Goal: Answer question/provide support: Share knowledge or assist other users

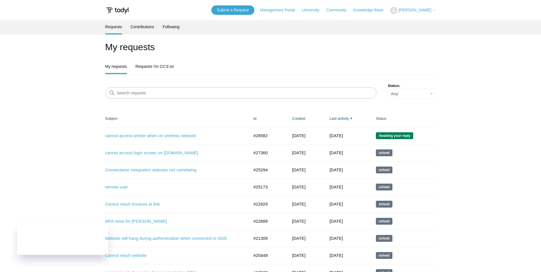
click at [174, 67] on ul "My requests Requests I'm CC'd on" at bounding box center [270, 67] width 331 height 14
click at [170, 66] on link "Requests I'm CC'd on" at bounding box center [154, 66] width 38 height 12
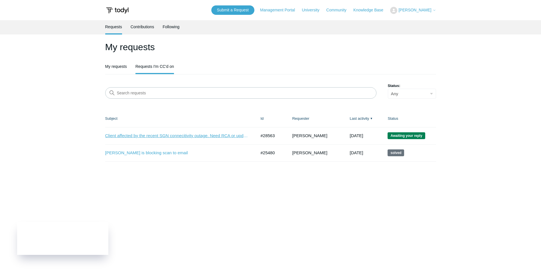
click at [178, 135] on link "Client affected by the recent SGN connecitivity outage. Need RCA or update for …" at bounding box center [176, 136] width 142 height 7
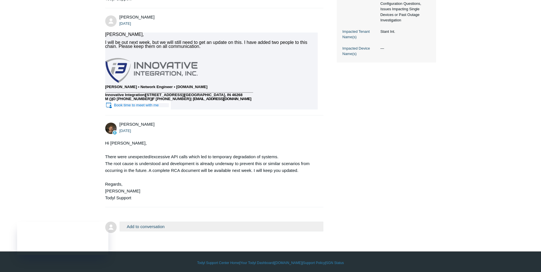
scroll to position [227, 0]
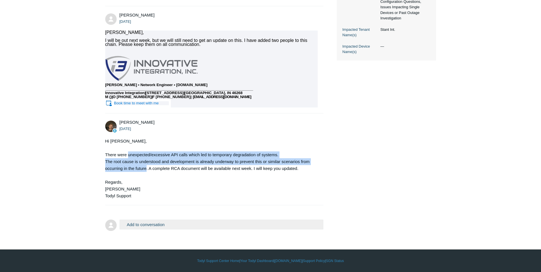
drag, startPoint x: 128, startPoint y: 155, endPoint x: 145, endPoint y: 171, distance: 23.8
click at [145, 171] on div "Hi Austin, There were unexpected/excessive API calls which led to temporary deg…" at bounding box center [211, 169] width 213 height 62
drag, startPoint x: 145, startPoint y: 171, endPoint x: 144, endPoint y: 167, distance: 4.4
copy div "unexpected/excessive API calls which led to temporary degradation of systems. T…"
